Goal: Task Accomplishment & Management: Use online tool/utility

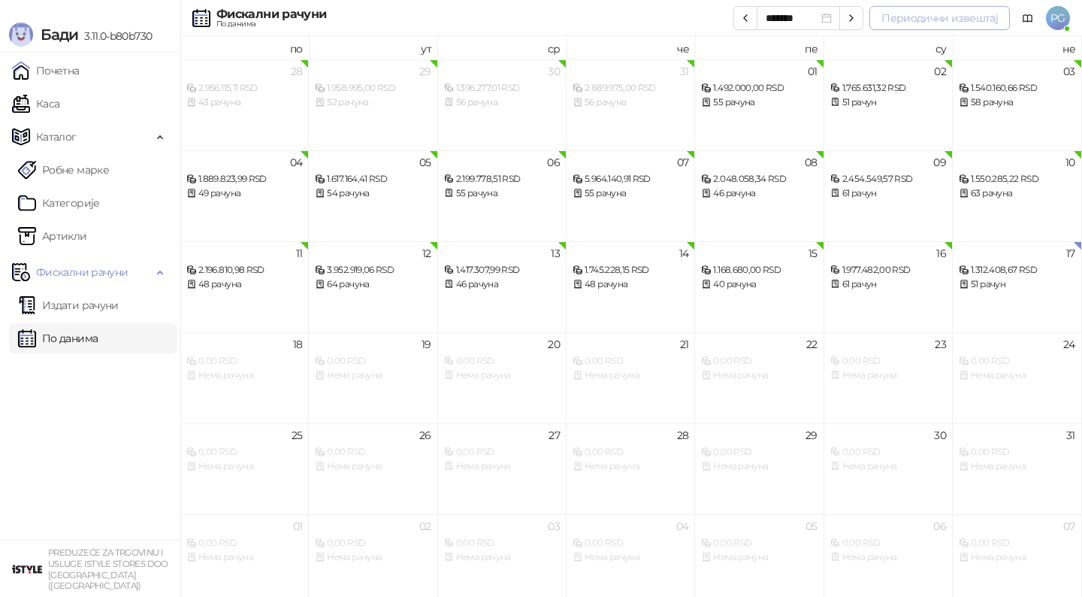
click at [956, 25] on button "Периодични извештај" at bounding box center [939, 18] width 140 height 24
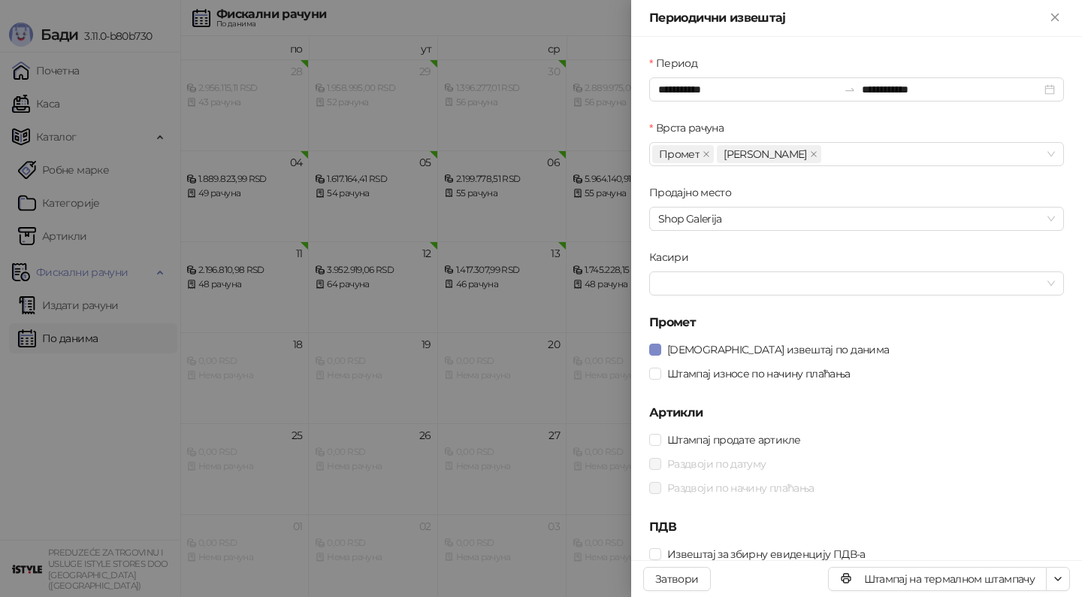
click at [733, 384] on div "Штампај износе по начину плаћања" at bounding box center [856, 373] width 415 height 24
click at [740, 375] on span "Штампај износе по начину плаћања" at bounding box center [758, 373] width 195 height 17
click at [1068, 580] on button "button" at bounding box center [1058, 578] width 24 height 24
click at [954, 526] on h5 "ПДВ" at bounding box center [856, 527] width 415 height 18
click at [1046, 576] on button "button" at bounding box center [1058, 578] width 24 height 24
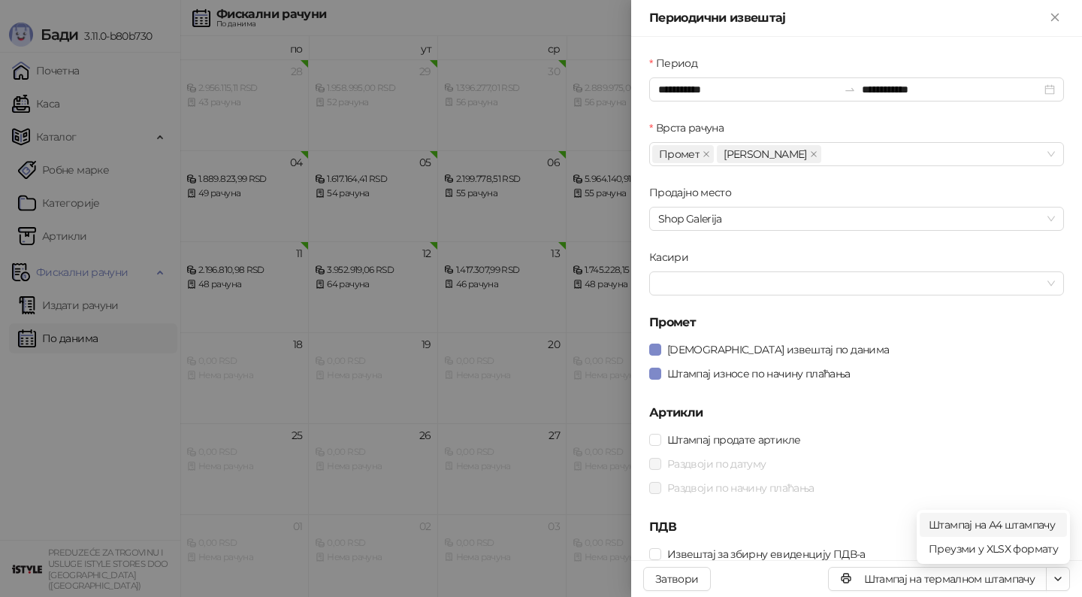
click at [1029, 527] on span "Штампај на А4 штампачу" at bounding box center [993, 524] width 129 height 17
click at [227, 430] on div at bounding box center [541, 298] width 1082 height 597
